Goal: Check status: Check status

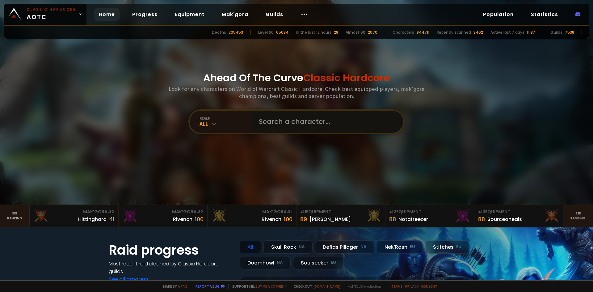
click at [300, 122] on input "text" at bounding box center [325, 121] width 141 height 22
click at [218, 124] on div "All" at bounding box center [225, 123] width 52 height 7
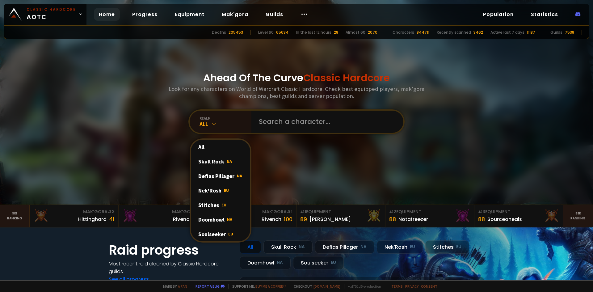
drag, startPoint x: 228, startPoint y: 218, endPoint x: 245, endPoint y: 196, distance: 27.6
click at [227, 218] on span "NA" at bounding box center [229, 219] width 5 height 6
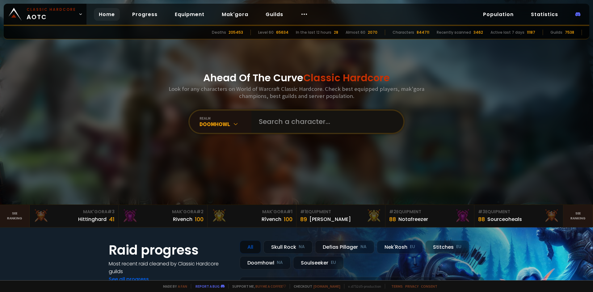
click at [293, 119] on input "text" at bounding box center [325, 121] width 141 height 22
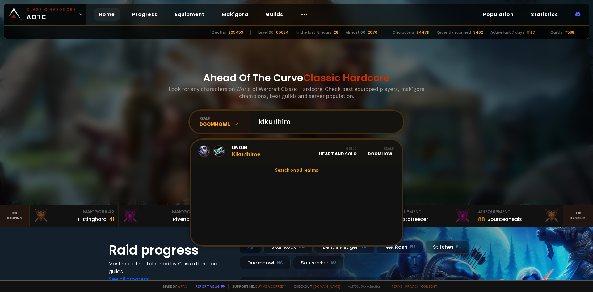
type input "kikurihime"
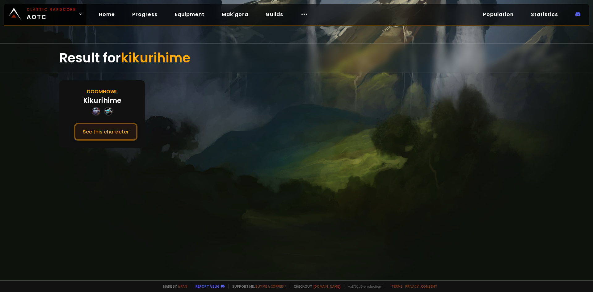
click at [119, 135] on button "See this character" at bounding box center [105, 132] width 63 height 18
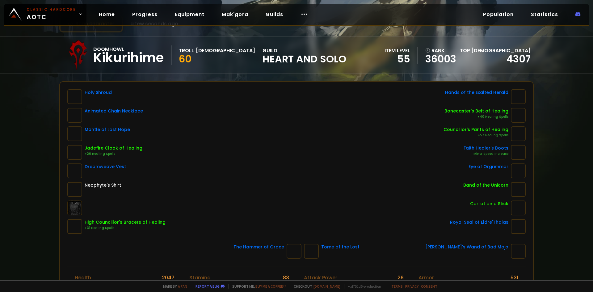
scroll to position [31, 0]
